Goal: Transaction & Acquisition: Purchase product/service

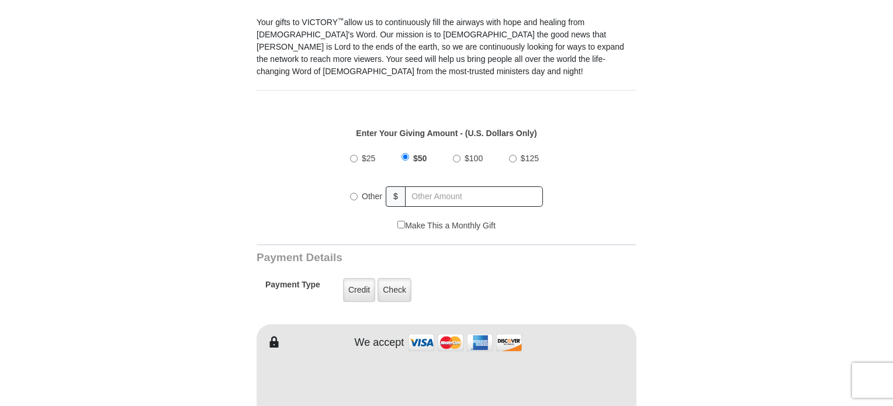
scroll to position [351, 0]
click at [355, 192] on input "Other" at bounding box center [354, 196] width 8 height 8
radio input "true"
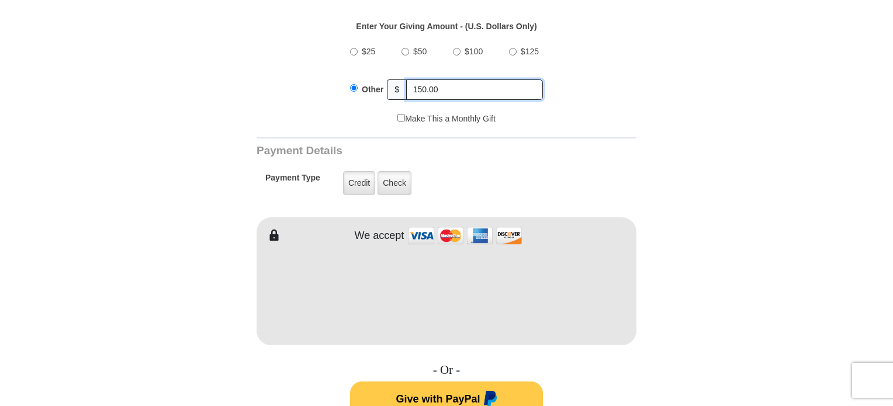
scroll to position [468, 0]
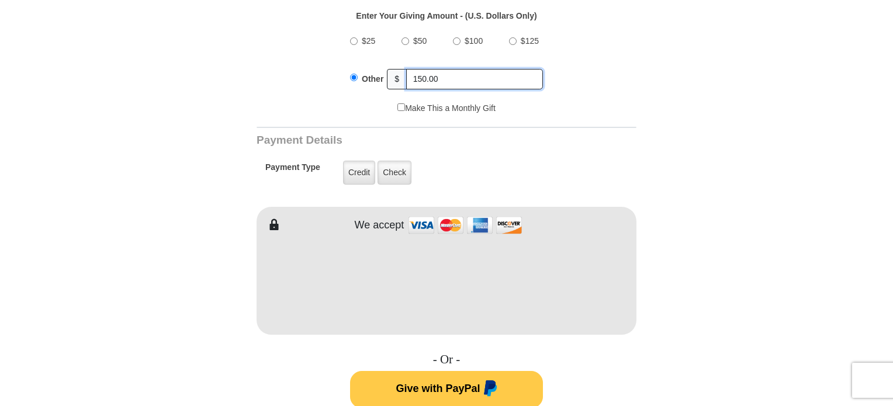
type input "150.00"
type input "Victoria"
type input "[PERSON_NAME]"
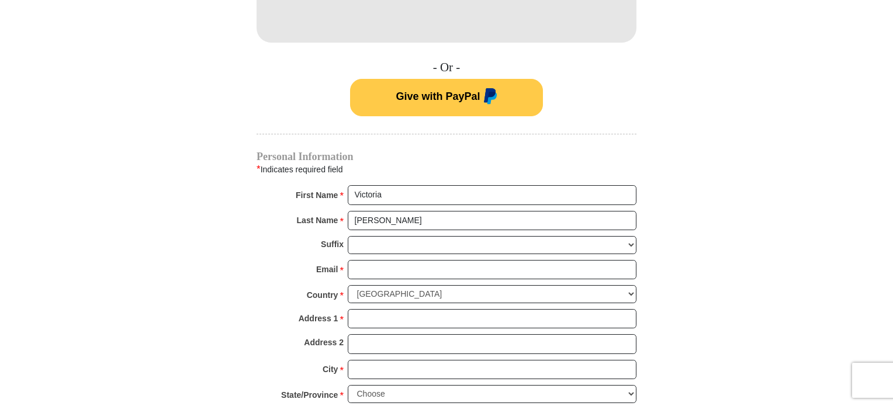
scroll to position [818, 0]
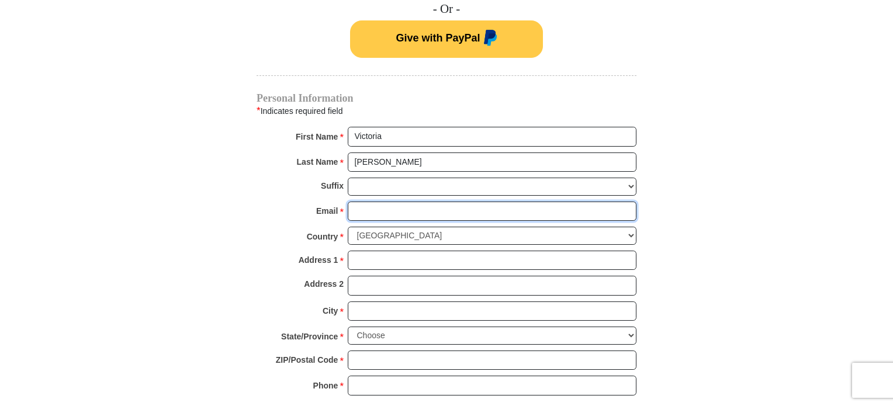
click at [383, 202] on input "Email *" at bounding box center [492, 212] width 289 height 20
click at [367, 202] on input "Email *" at bounding box center [492, 212] width 289 height 20
type input "[EMAIL_ADDRESS][DOMAIN_NAME]"
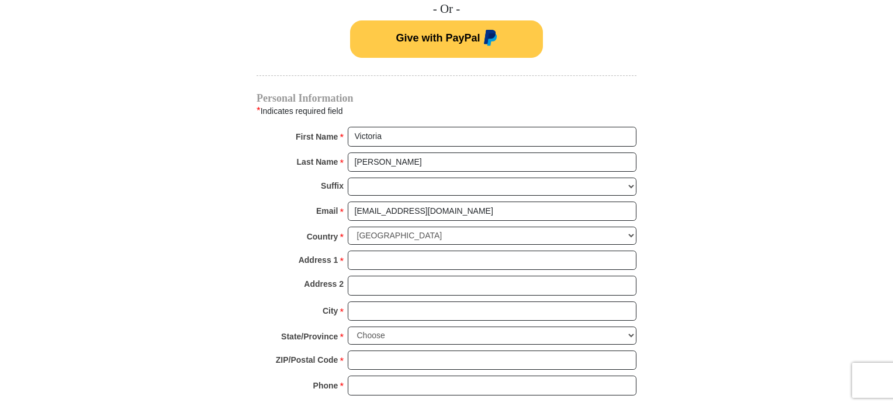
type input "[STREET_ADDRESS]"
type input "Stewardson"
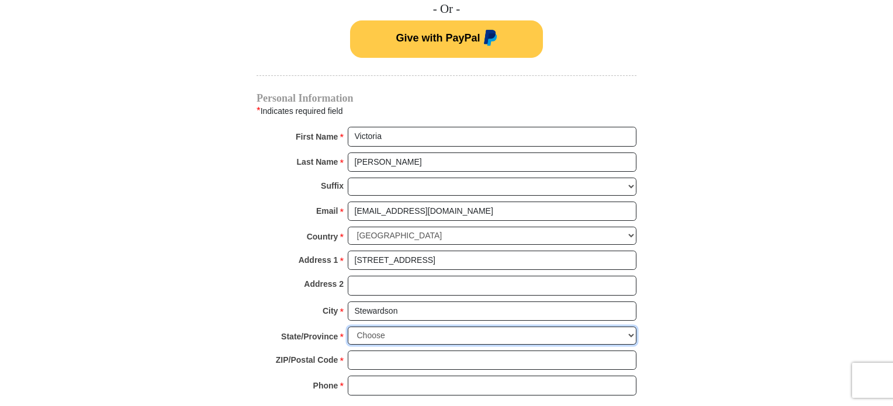
select select "IL"
type input "62463"
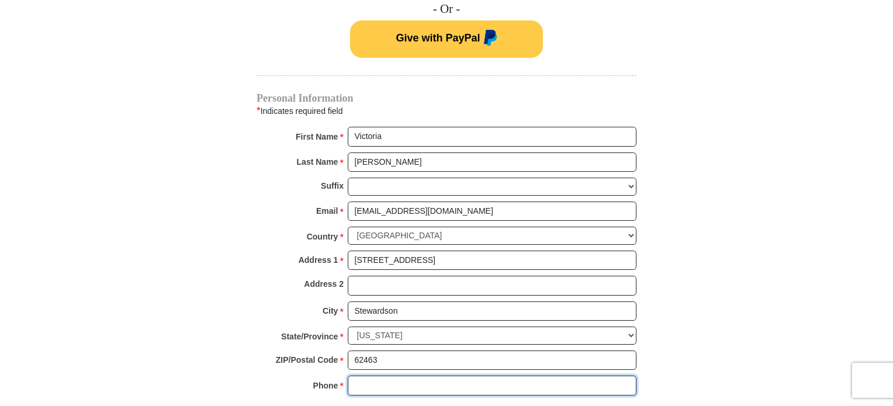
type input "6182924086"
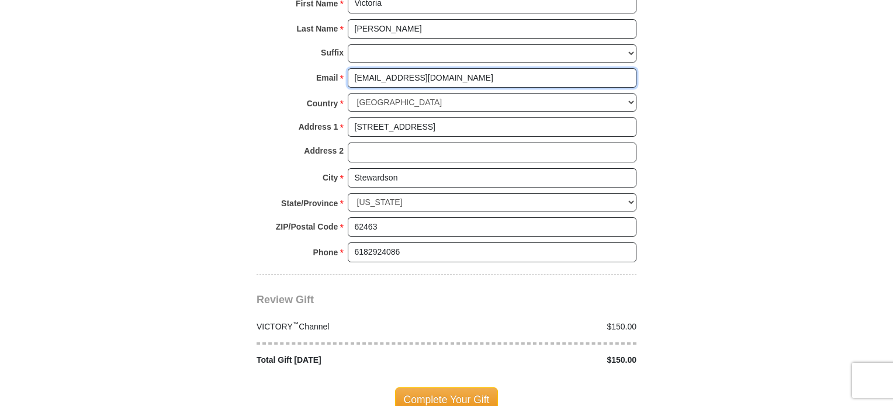
scroll to position [994, 0]
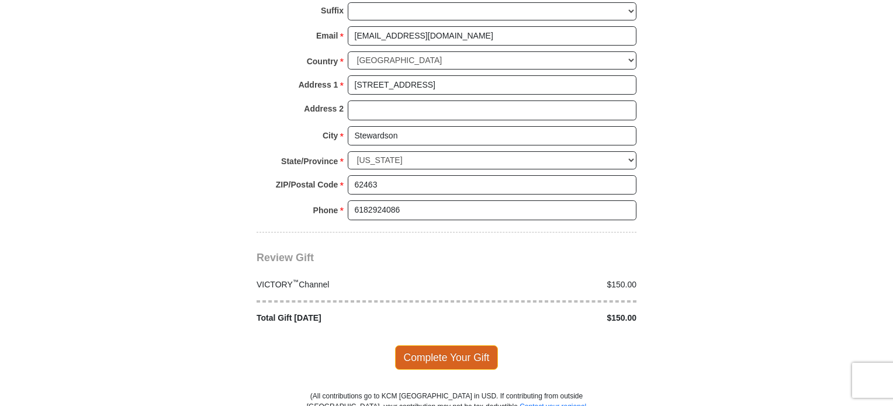
click at [447, 345] on span "Complete Your Gift" at bounding box center [446, 357] width 103 height 25
